Goal: Task Accomplishment & Management: Use online tool/utility

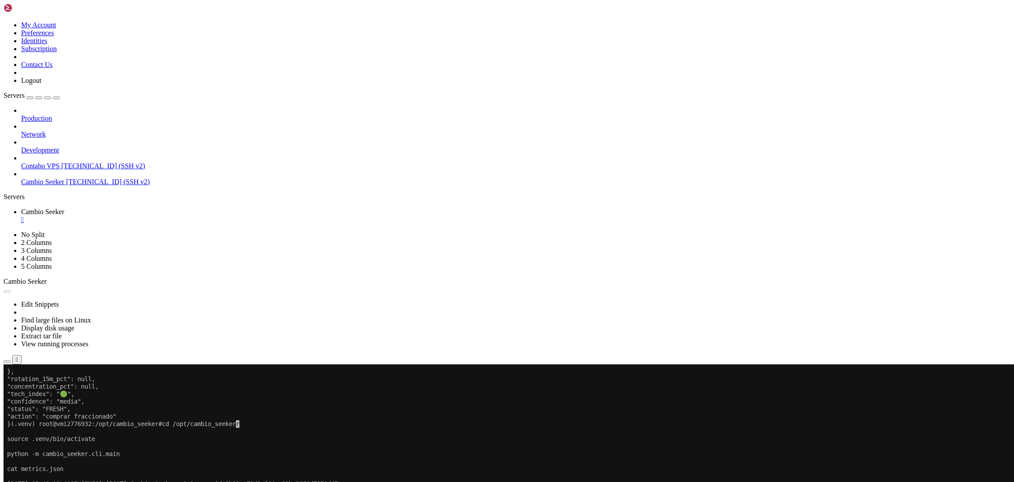
scroll to position [4, 1]
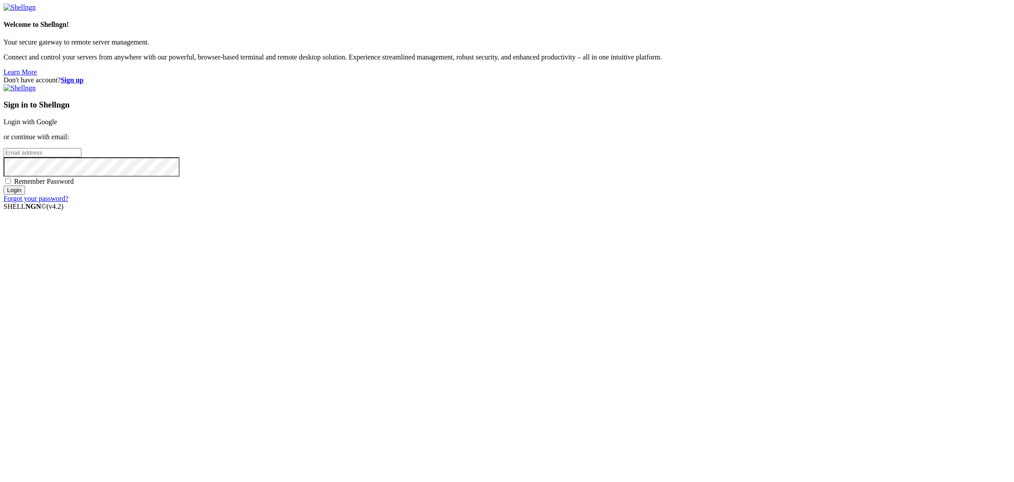
click at [57, 125] on link "Login with Google" at bounding box center [31, 121] width 54 height 7
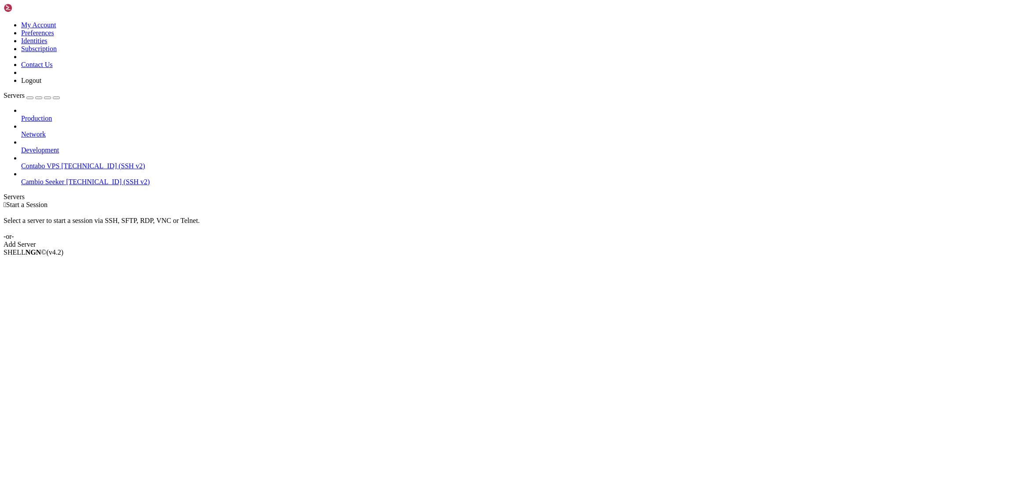
click at [57, 178] on span "Cambio Seeker" at bounding box center [42, 181] width 43 height 7
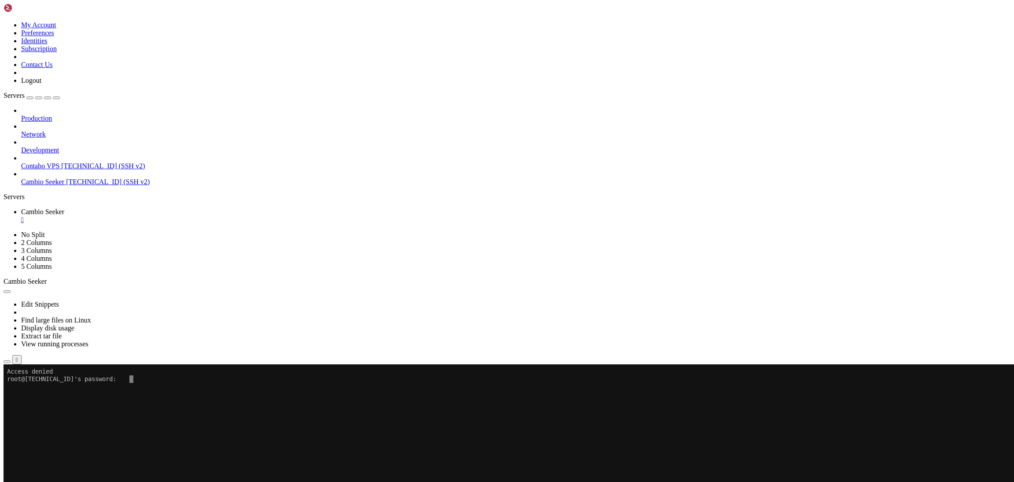
click at [50, 458] on span "Properties" at bounding box center [35, 461] width 29 height 7
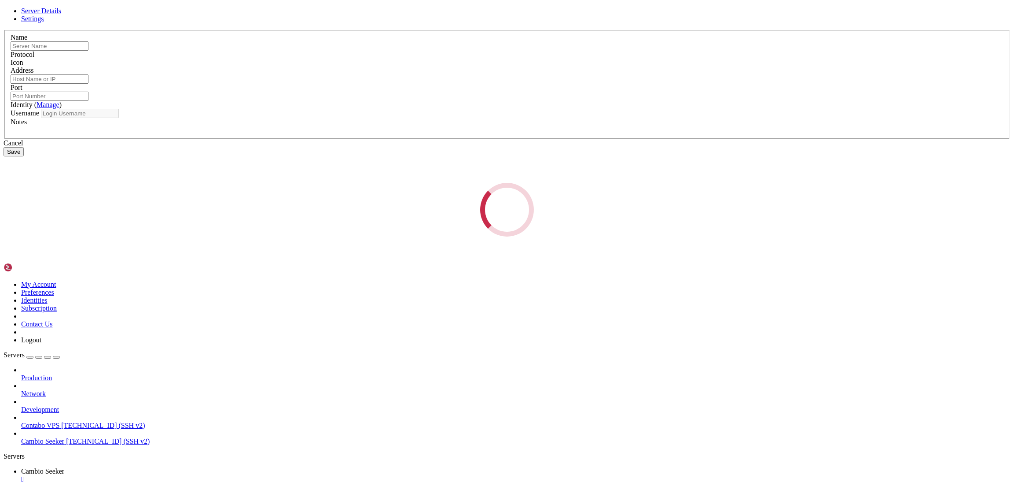
type input "Cambio Seeker"
type input "[TECHNICAL_ID]"
type input "22"
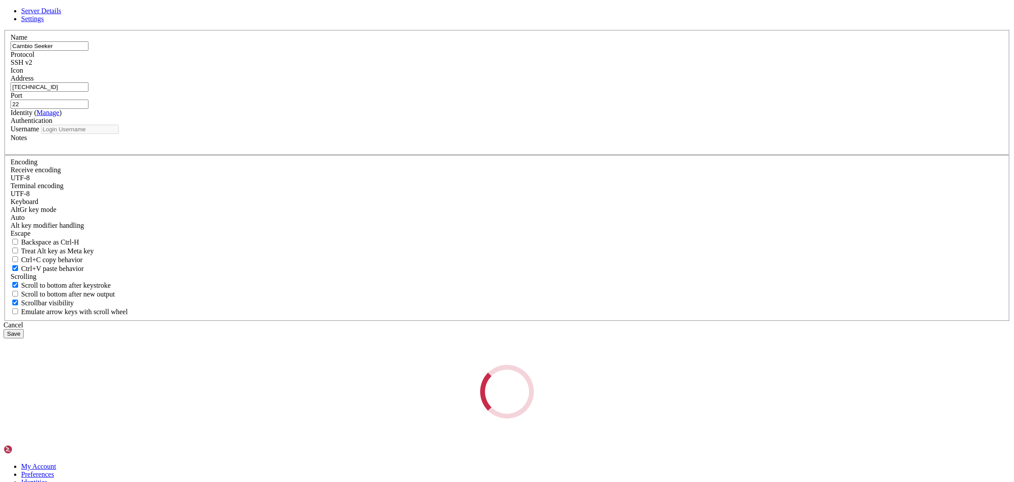
type input "root"
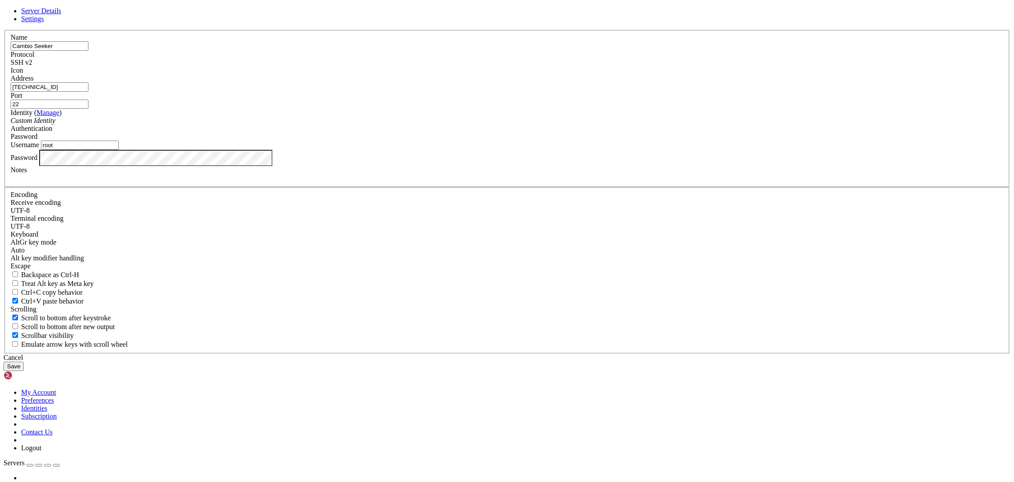
click at [24, 361] on button "Save" at bounding box center [14, 365] width 20 height 9
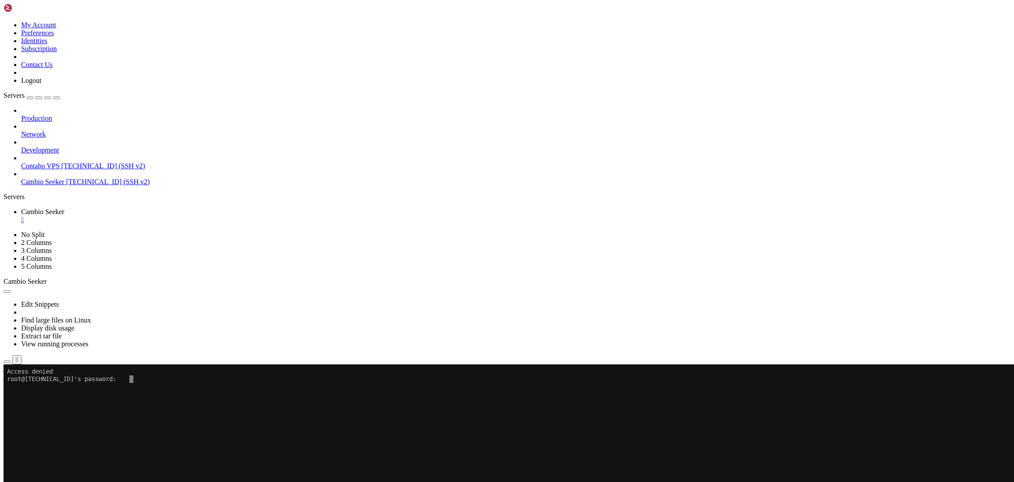
click at [68, 178] on span "[TECHNICAL_ID] (SSH v2)" at bounding box center [108, 181] width 84 height 7
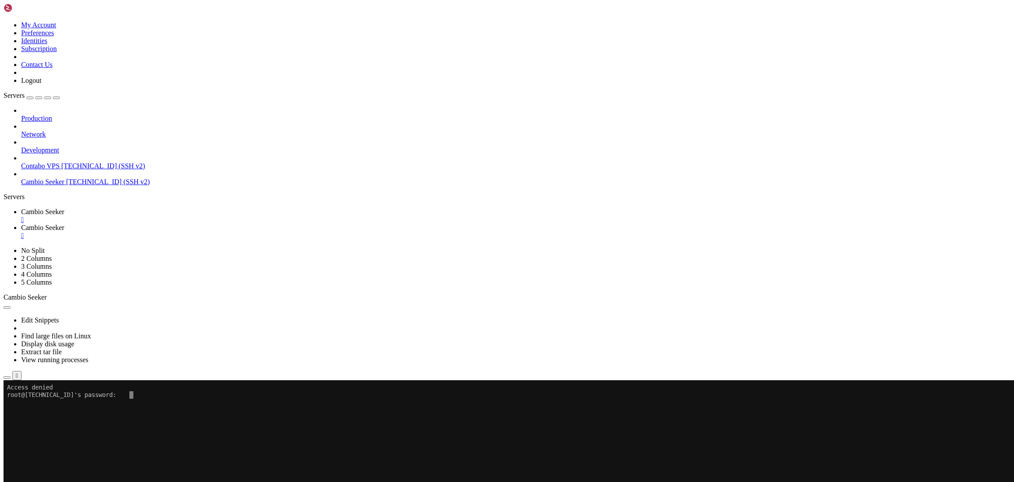
click at [247, 232] on div "" at bounding box center [516, 236] width 990 height 8
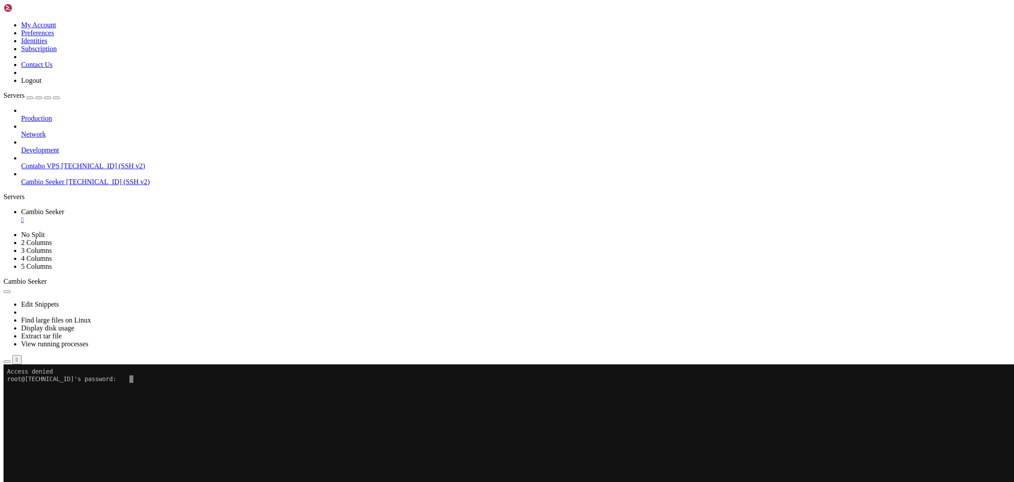
click at [175, 216] on div "" at bounding box center [516, 220] width 990 height 8
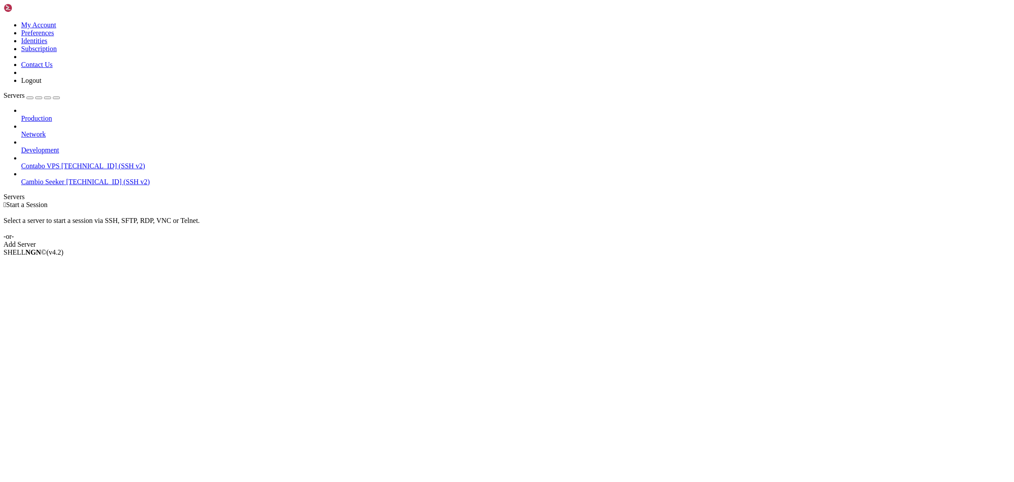
click at [57, 178] on span "Cambio Seeker" at bounding box center [42, 181] width 43 height 7
